Goal: Transaction & Acquisition: Obtain resource

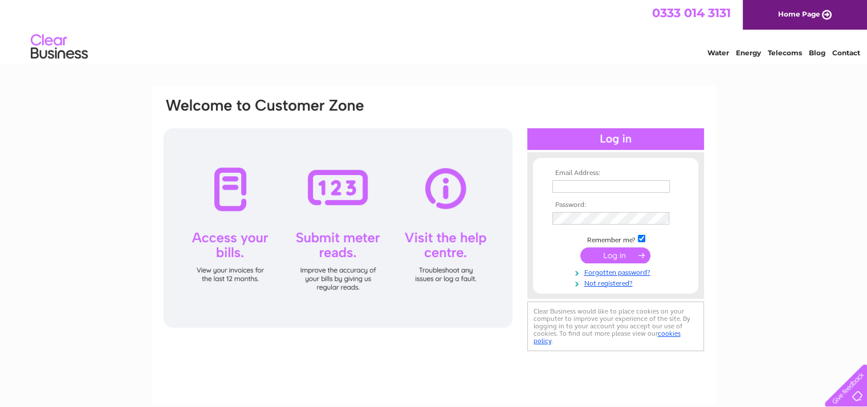
click at [629, 188] on input "text" at bounding box center [610, 186] width 117 height 13
type input "[EMAIL_ADDRESS][DOMAIN_NAME]"
click at [609, 260] on input "submit" at bounding box center [615, 256] width 70 height 16
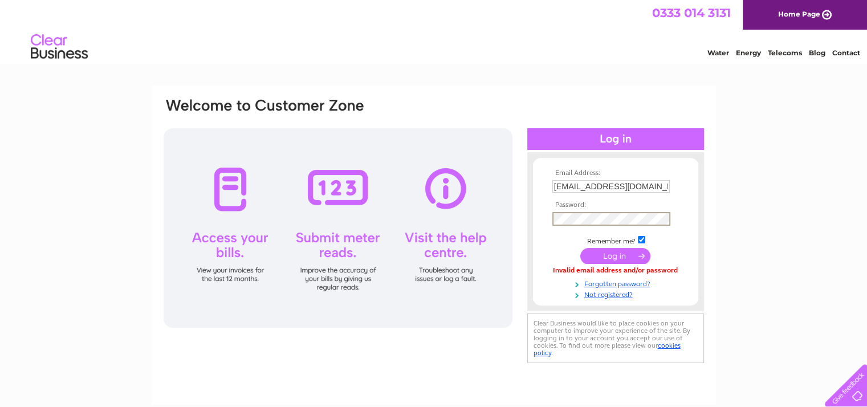
click at [612, 256] on input "submit" at bounding box center [615, 256] width 70 height 16
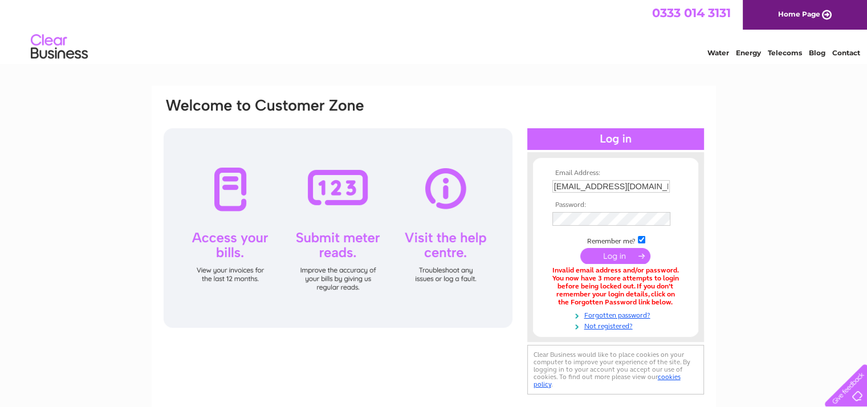
click at [673, 245] on tbody "Email Address: lesliesstonehaven@icloud.com Password: Remember me?" at bounding box center [616, 249] width 132 height 161
click at [627, 254] on input "submit" at bounding box center [615, 255] width 70 height 16
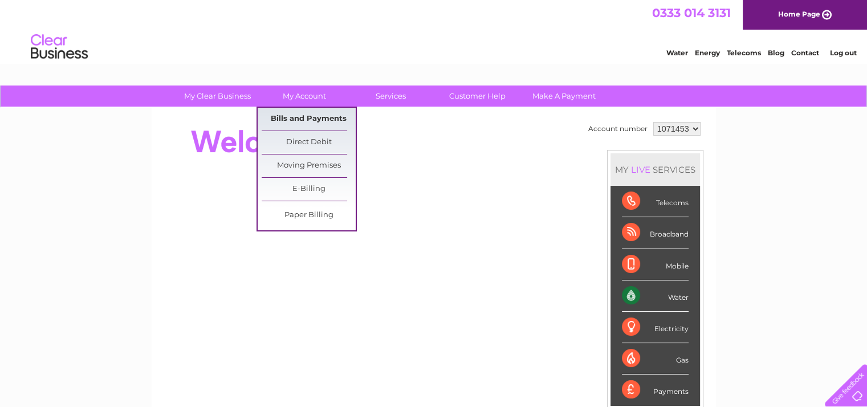
click at [295, 119] on link "Bills and Payments" at bounding box center [309, 119] width 94 height 23
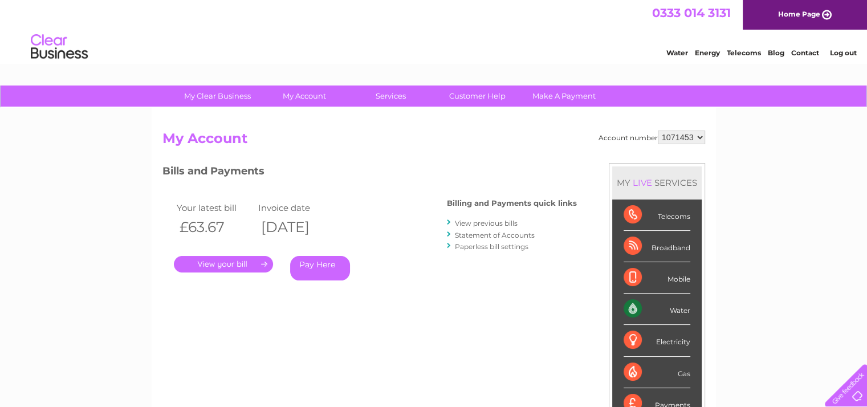
click at [464, 222] on link "View previous bills" at bounding box center [486, 223] width 63 height 9
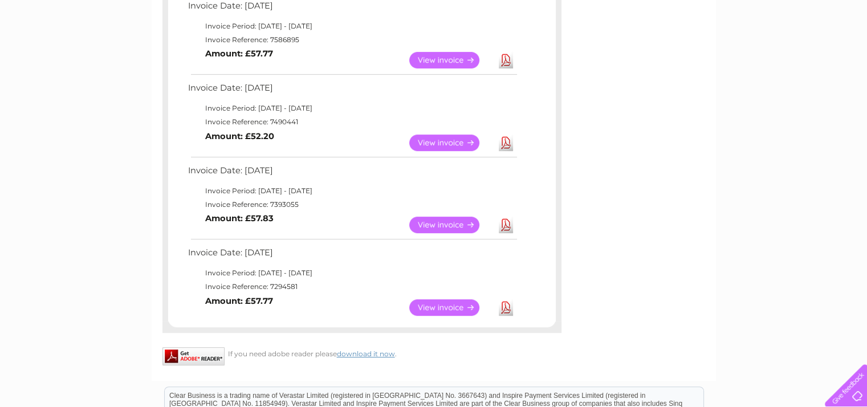
scroll to position [593, 0]
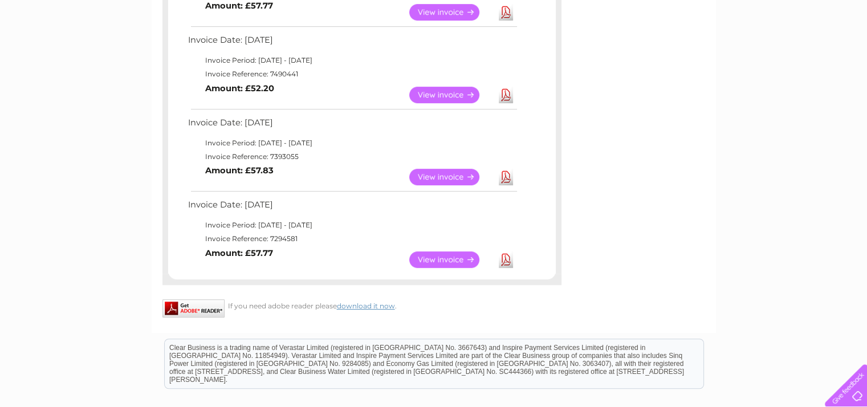
click at [452, 256] on link "View" at bounding box center [451, 259] width 84 height 17
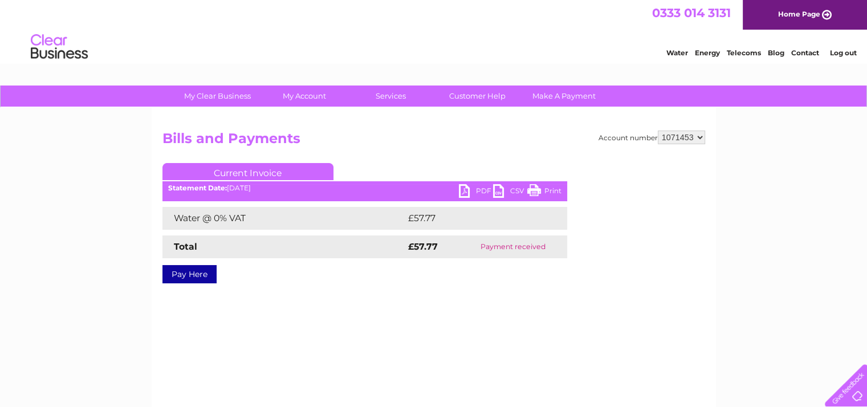
click at [464, 193] on link "PDF" at bounding box center [476, 192] width 34 height 17
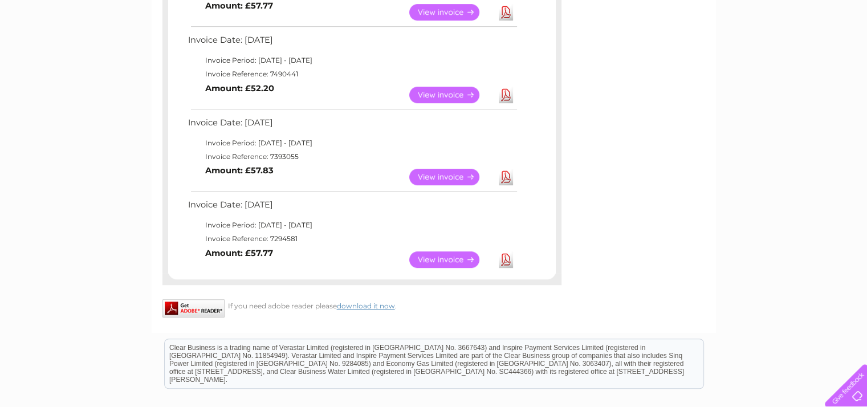
click at [440, 178] on link "View" at bounding box center [451, 177] width 84 height 17
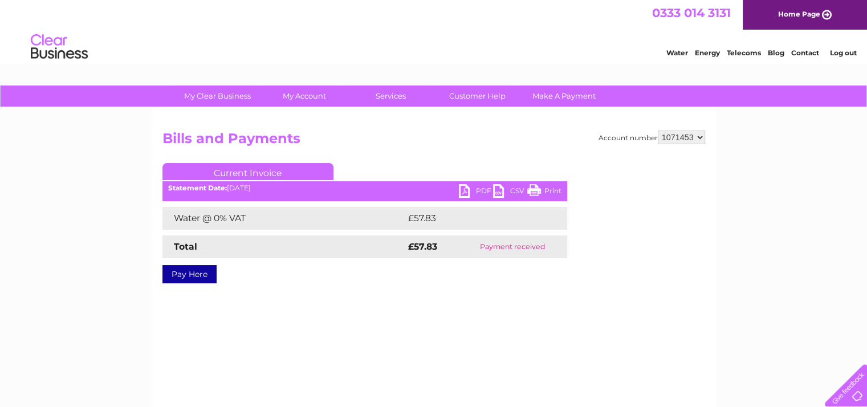
click at [467, 191] on link "PDF" at bounding box center [476, 192] width 34 height 17
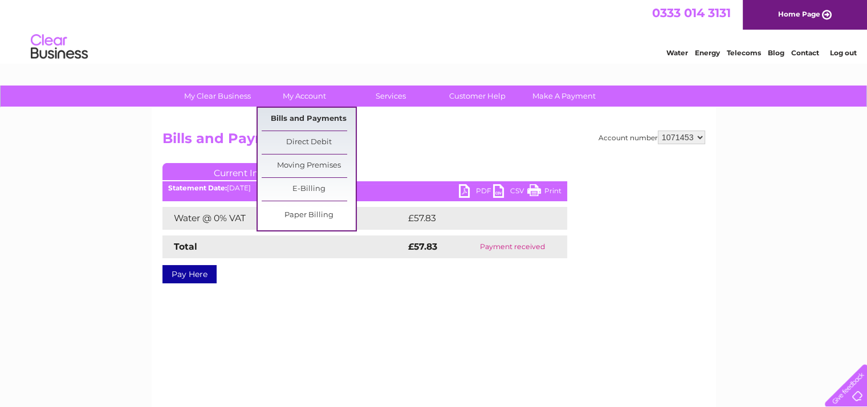
click at [299, 119] on link "Bills and Payments" at bounding box center [309, 119] width 94 height 23
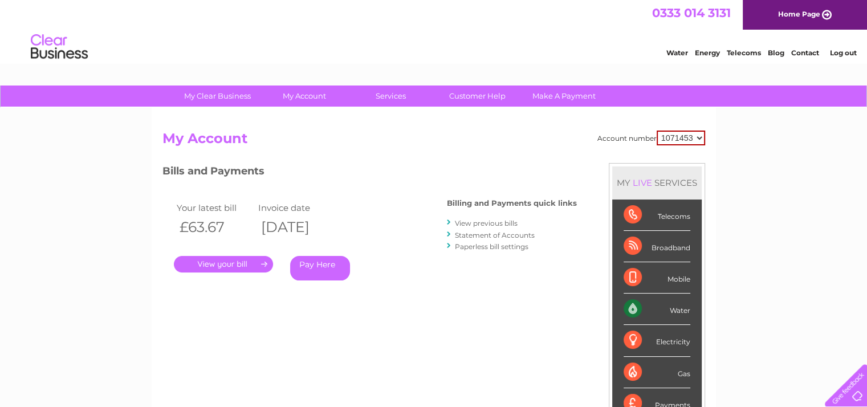
click at [463, 222] on link "View previous bills" at bounding box center [486, 223] width 63 height 9
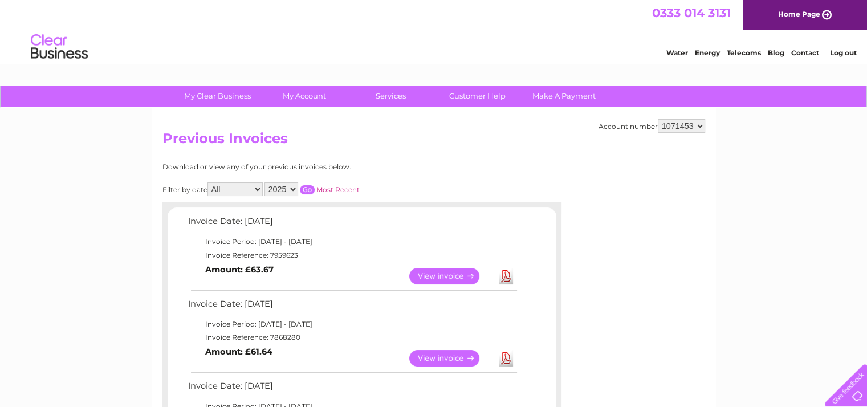
click at [259, 188] on select "All January February March April May June July August September October Novembe…" at bounding box center [235, 189] width 55 height 14
select select "12"
click at [209, 182] on select "All January February March April May June July August September October Novembe…" at bounding box center [235, 189] width 55 height 14
click at [294, 190] on select "2025 2024 2023 2022" at bounding box center [282, 189] width 34 height 14
select select "2024"
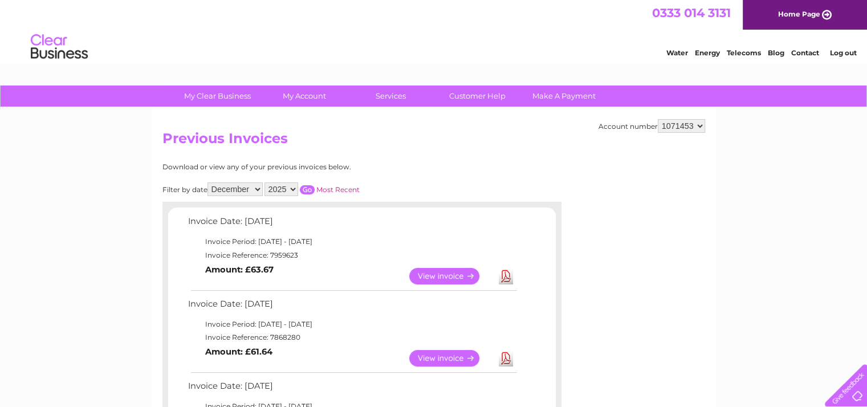
click at [266, 182] on select "2025 2024 2023 2022" at bounding box center [282, 189] width 34 height 14
click at [307, 189] on input "button" at bounding box center [307, 189] width 15 height 9
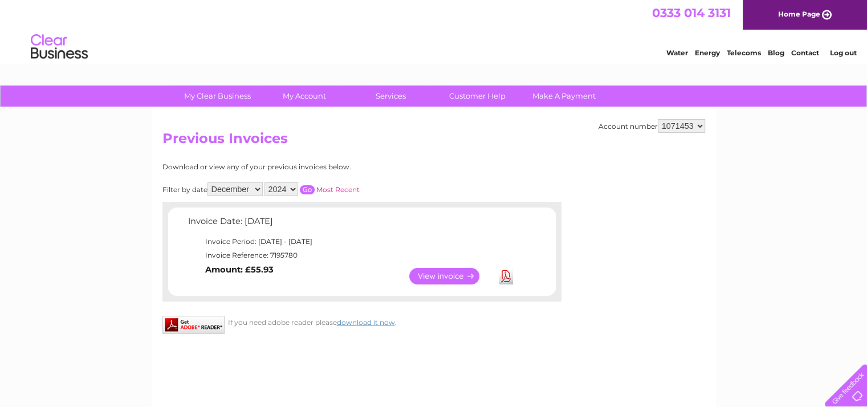
click at [436, 274] on link "View" at bounding box center [451, 276] width 84 height 17
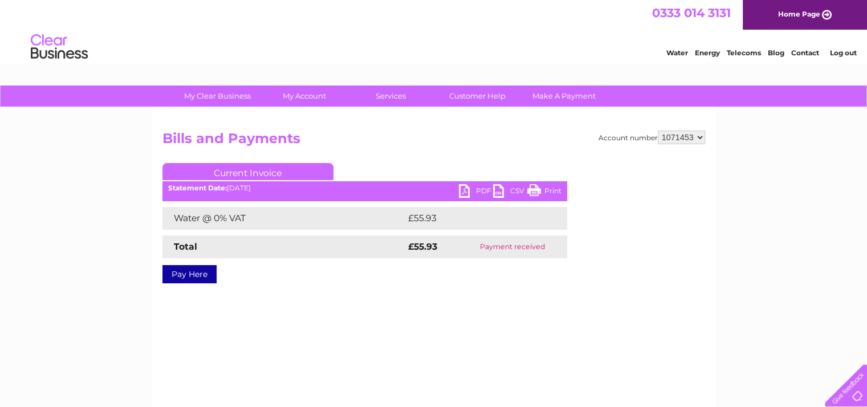
click at [467, 195] on link "PDF" at bounding box center [476, 192] width 34 height 17
